Goal: Information Seeking & Learning: Learn about a topic

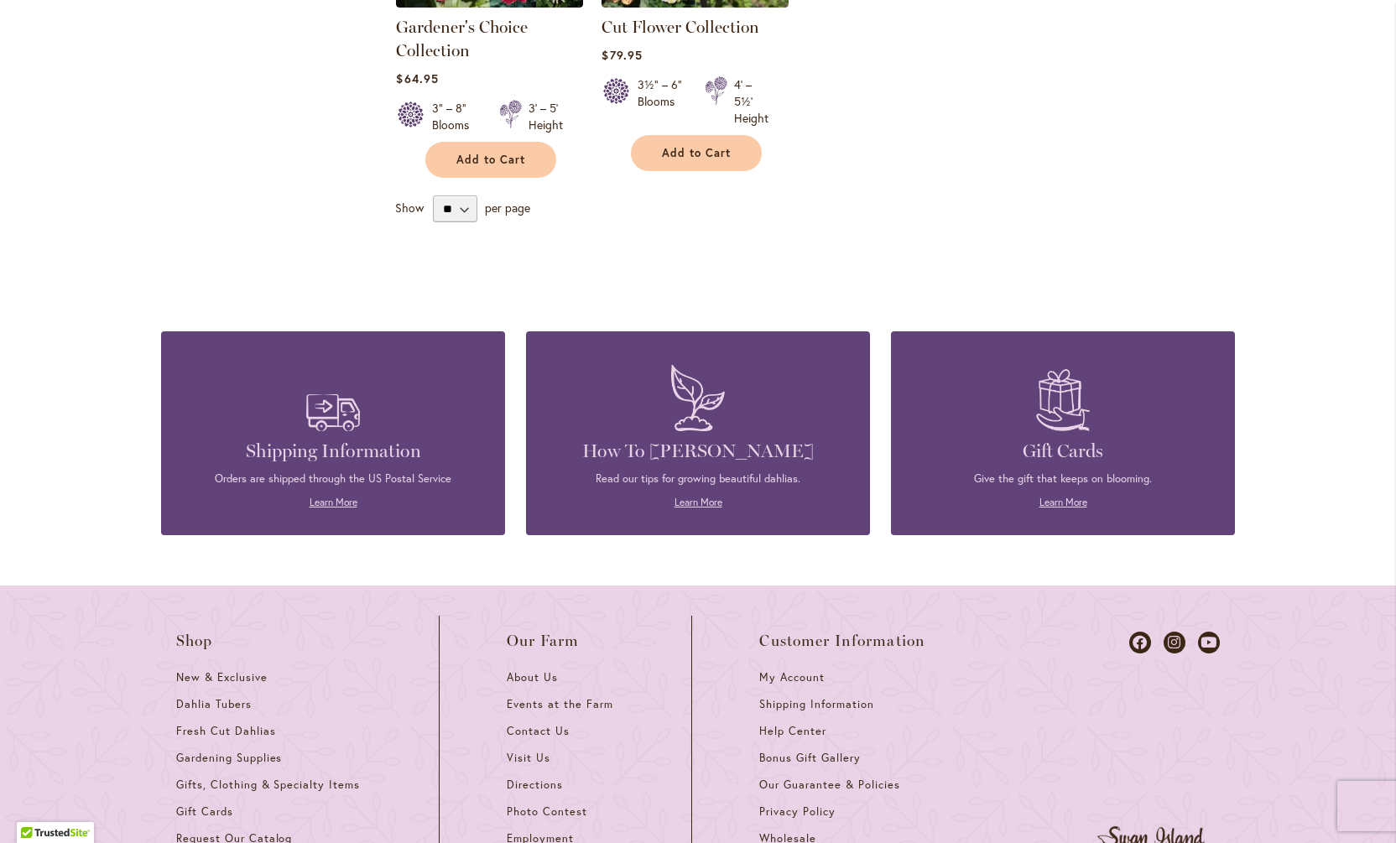
scroll to position [898, 0]
click at [719, 462] on h4 "How To [PERSON_NAME]" at bounding box center [698, 450] width 294 height 23
click at [697, 508] on link "Learn More" at bounding box center [699, 501] width 48 height 13
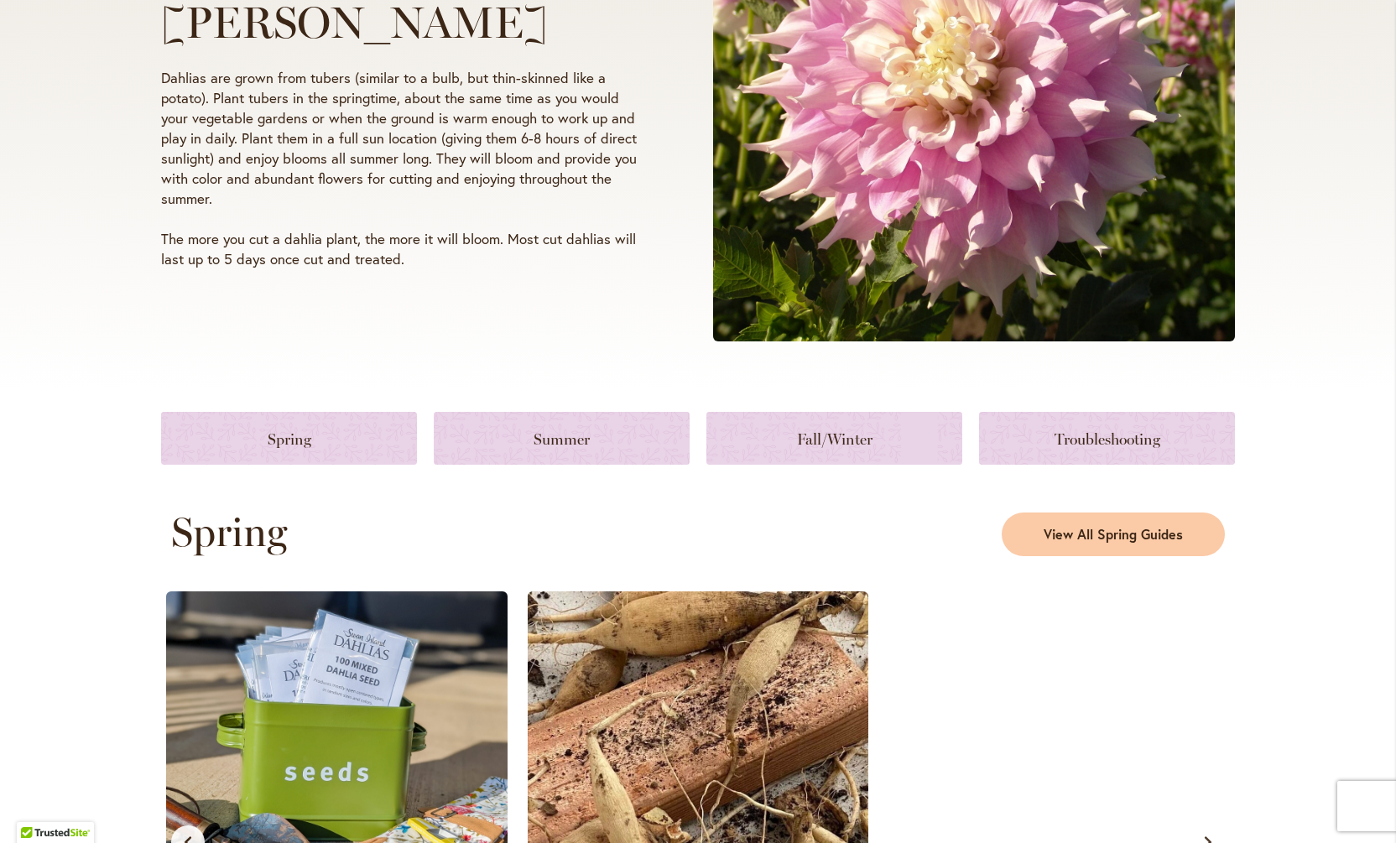
scroll to position [426, 0]
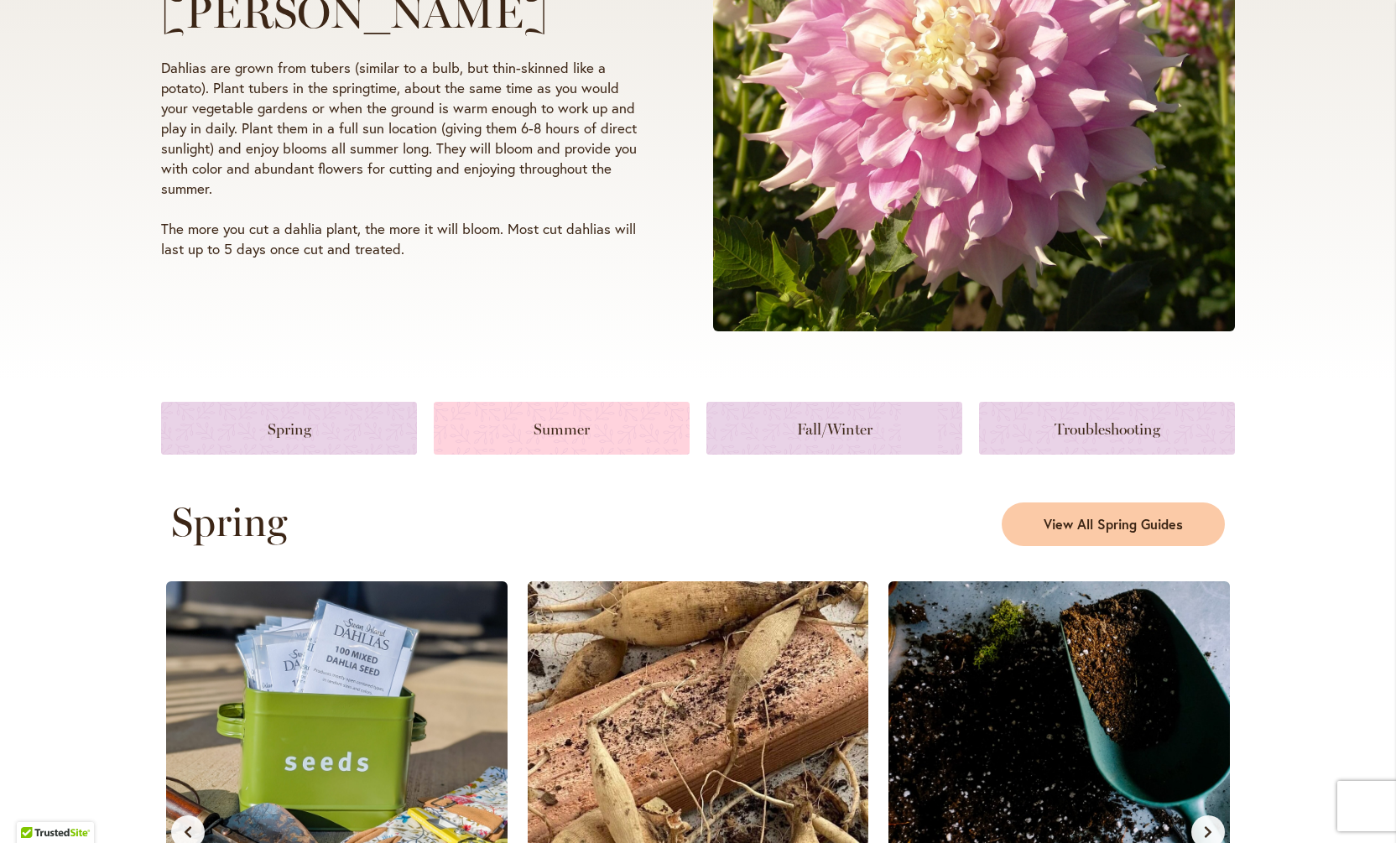
click at [550, 455] on link at bounding box center [562, 428] width 256 height 53
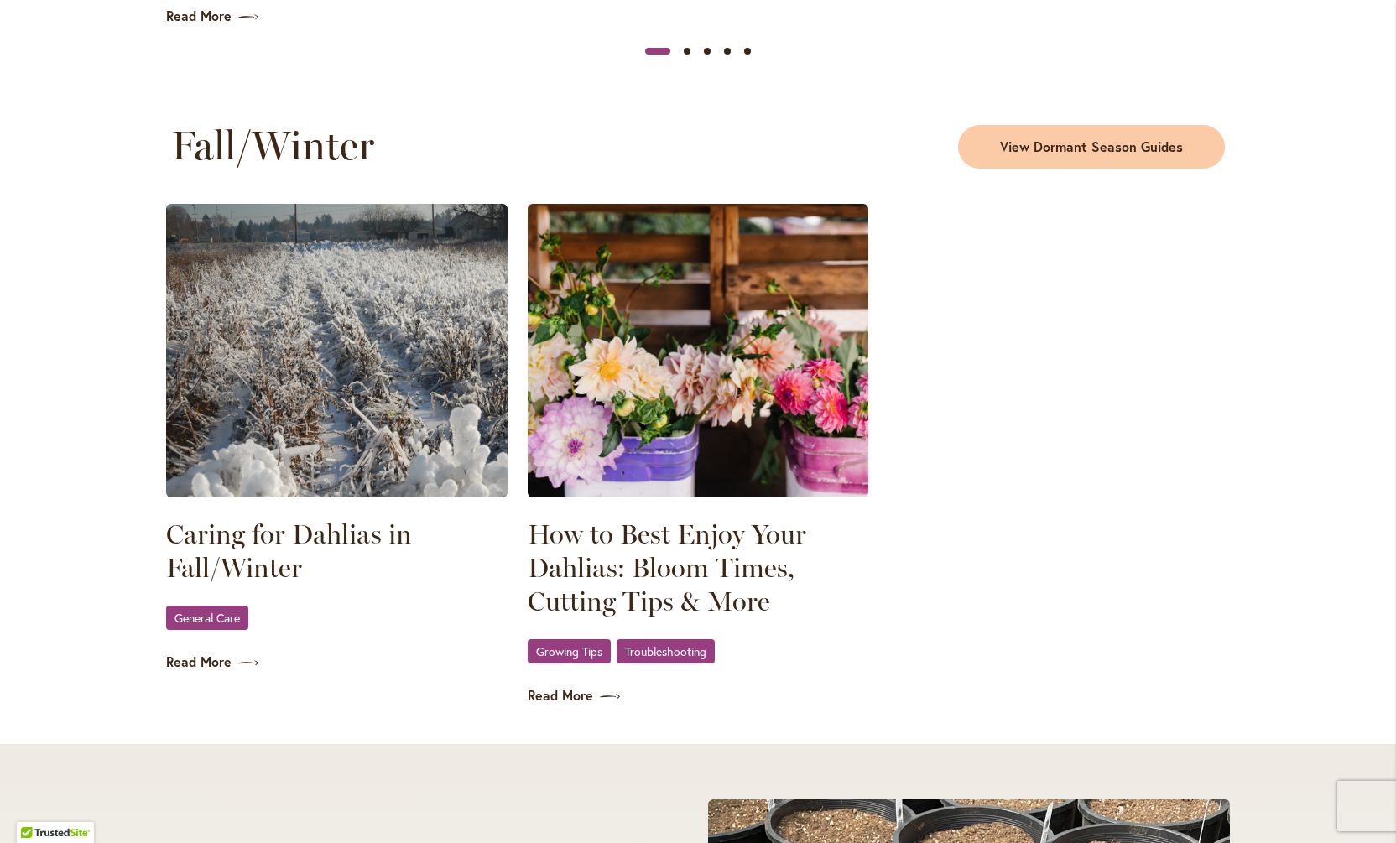
scroll to position [2184, 0]
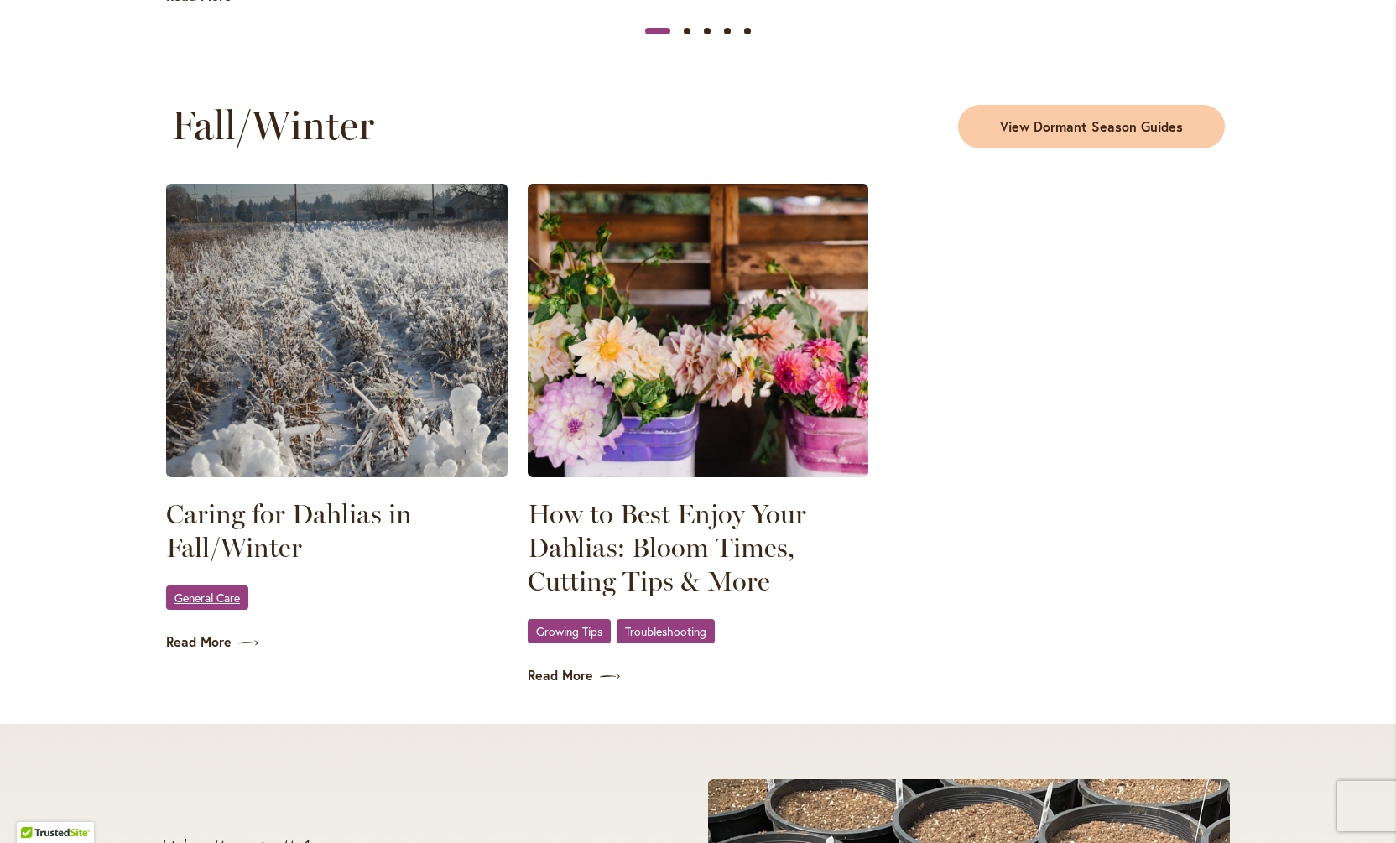
click at [212, 603] on span "General Care" at bounding box center [207, 598] width 65 height 11
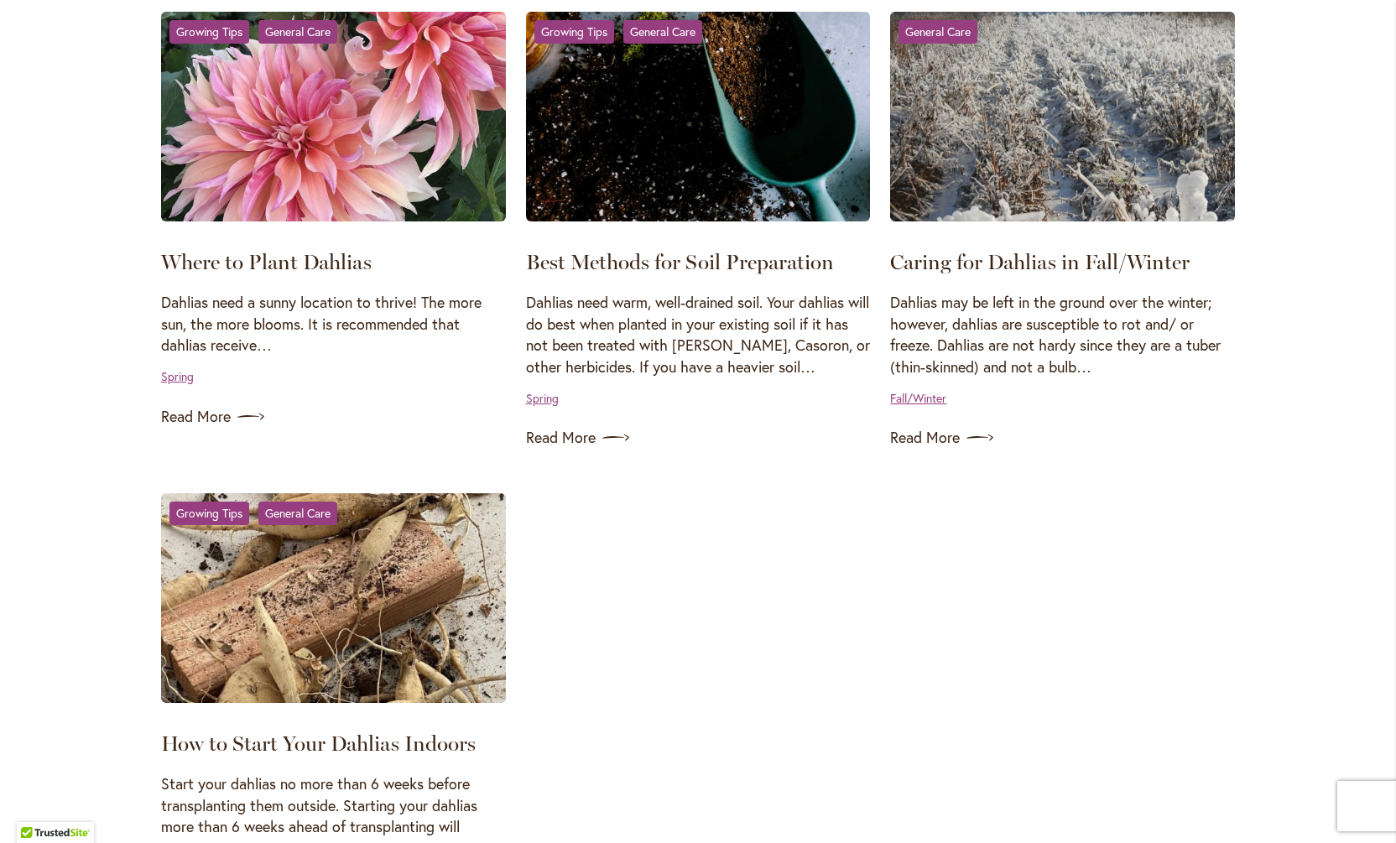
scroll to position [1373, 0]
click at [921, 405] on link "Fall/Winter" at bounding box center [918, 397] width 56 height 16
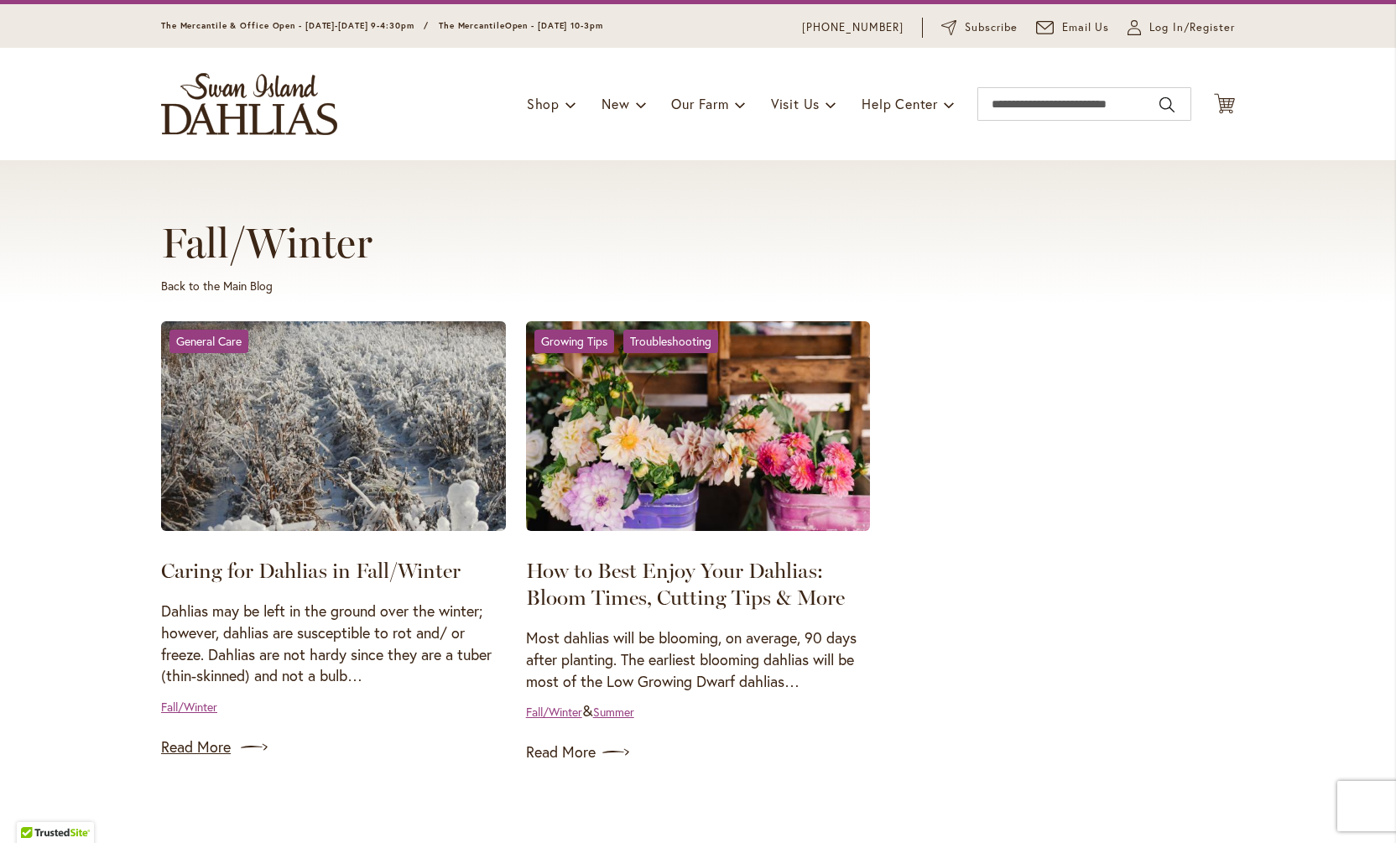
scroll to position [49, 0]
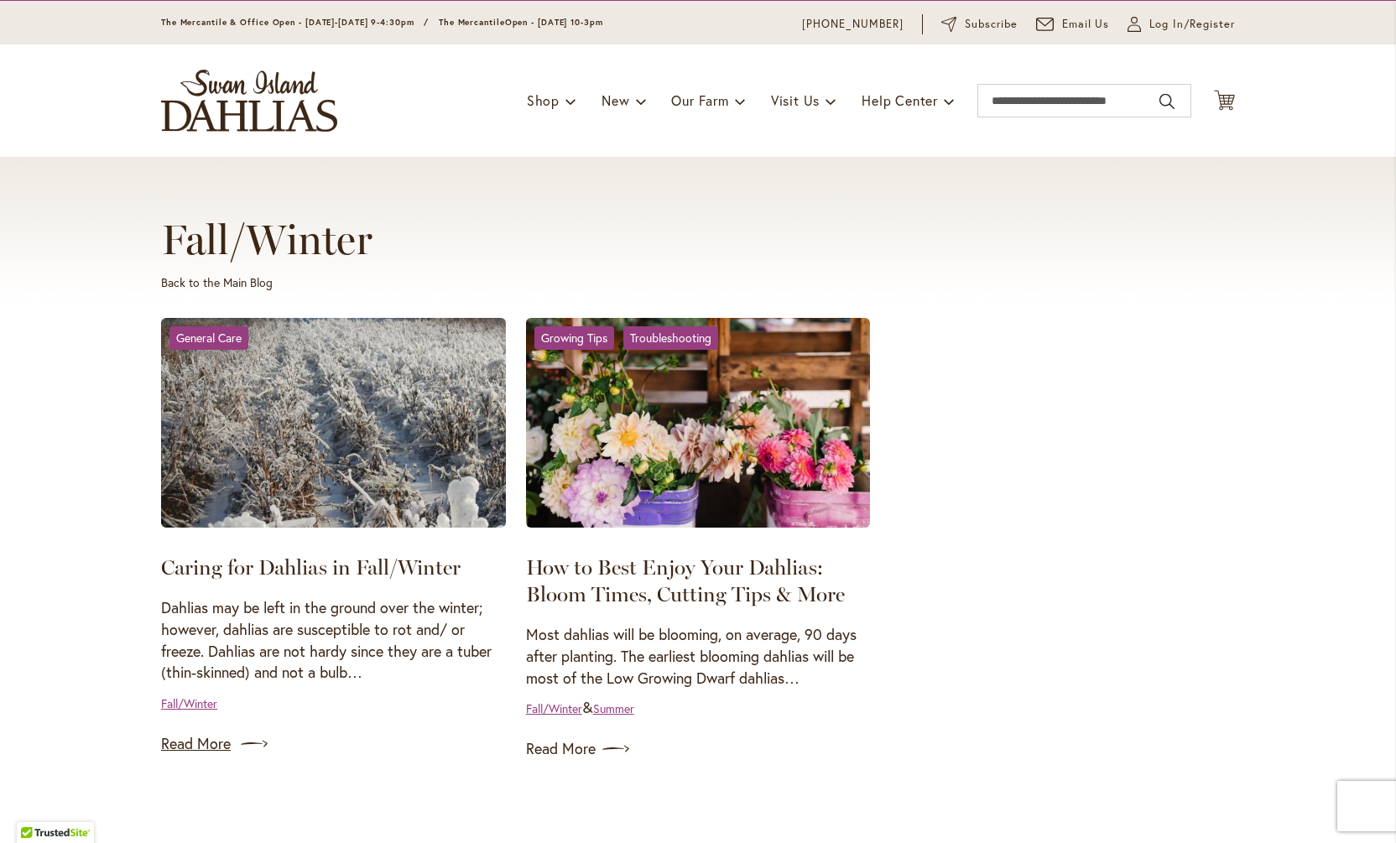
click at [241, 758] on img at bounding box center [254, 744] width 27 height 27
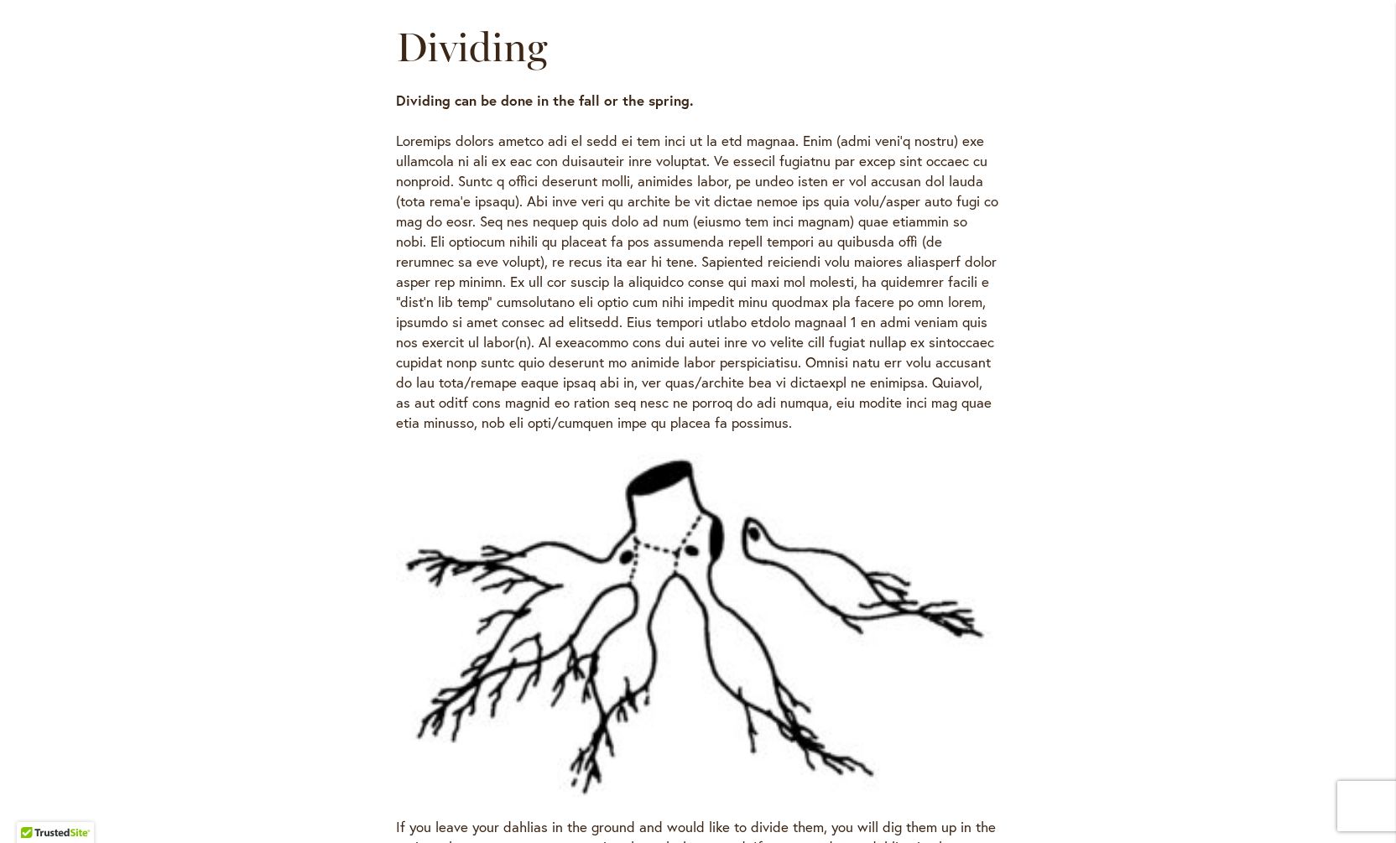
scroll to position [2493, 0]
